Goal: Navigation & Orientation: Find specific page/section

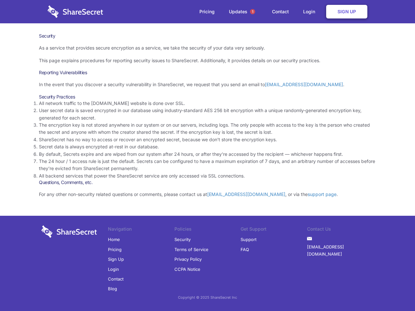
click at [208, 156] on li "By default, Secrets expire and are wiped from our system after 24 hours, or aft…" at bounding box center [207, 154] width 337 height 7
click at [253, 12] on span "1" at bounding box center [252, 11] width 5 height 5
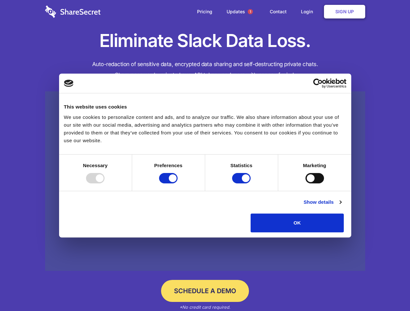
click at [104, 184] on div at bounding box center [95, 178] width 18 height 10
click at [177, 184] on input "Preferences" at bounding box center [168, 178] width 18 height 10
checkbox input "false"
click at [242, 184] on input "Statistics" at bounding box center [241, 178] width 18 height 10
checkbox input "false"
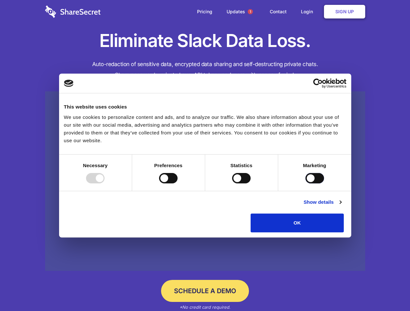
click at [305, 184] on input "Marketing" at bounding box center [314, 178] width 18 height 10
checkbox input "true"
click at [341, 206] on link "Show details" at bounding box center [322, 203] width 38 height 8
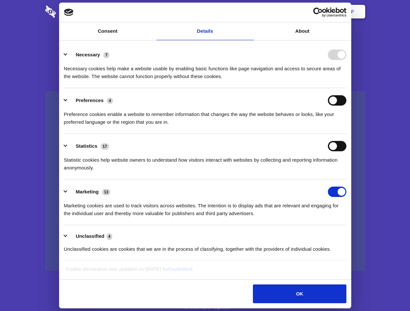
click at [346, 88] on li "Necessary 7 Necessary cookies help make a website usable by enabling basic func…" at bounding box center [205, 65] width 282 height 46
click at [250, 12] on span "1" at bounding box center [249, 11] width 5 height 5
